Goal: Task Accomplishment & Management: Use online tool/utility

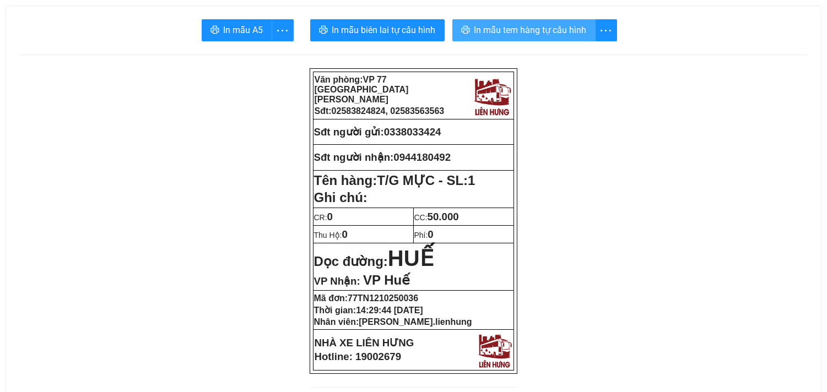
click at [543, 31] on span "In mẫu tem hàng tự cấu hình" at bounding box center [530, 30] width 112 height 14
